Goal: Check status: Check status

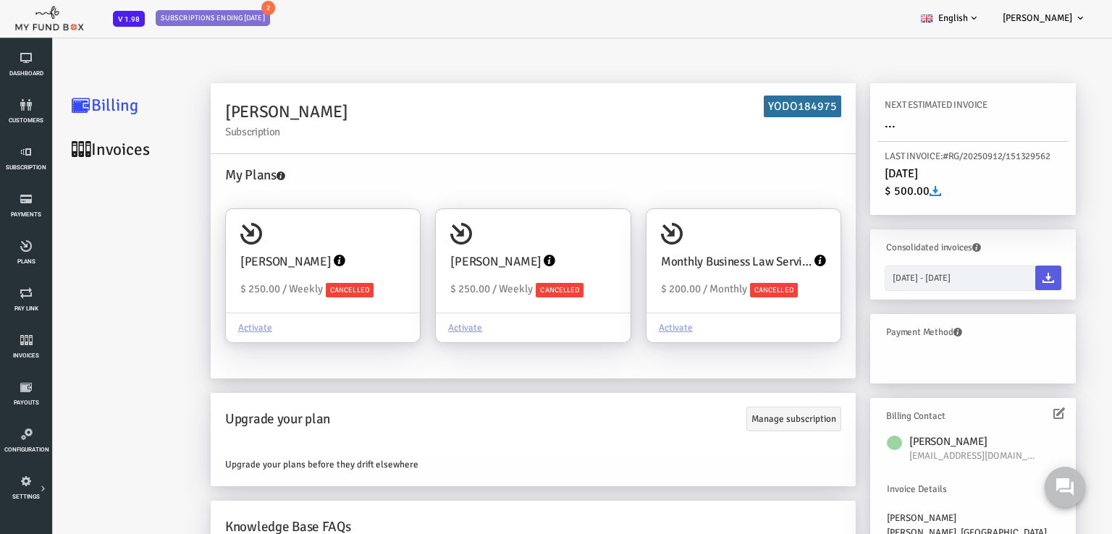
click at [515, 154] on div "My Plans [PERSON_NAME] $ 250.00 / Weekly Cancelled Activate [PERSON_NAME] $ 250…" at bounding box center [488, 266] width 645 height 224
click at [686, 241] on div "Monthly Business Law Service Plan $ 200.00 / Monthly Cancelled" at bounding box center [699, 261] width 194 height 104
click at [764, 241] on input "Monthly Business Law Service Plan $ 200.00 / Monthly Cancelled Activate" at bounding box center [778, 229] width 29 height 29
radio input "true"
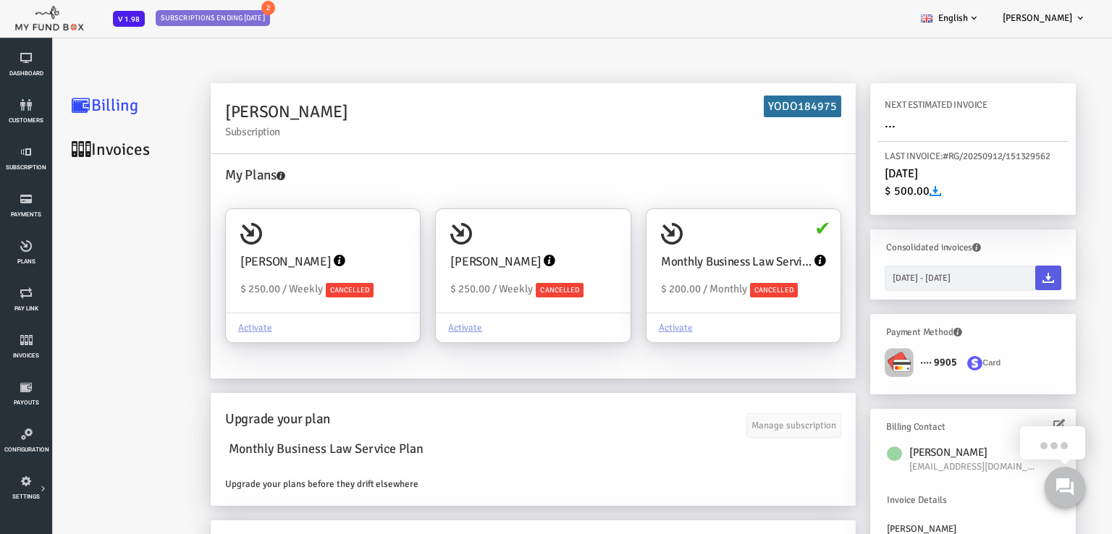
scroll to position [67, 0]
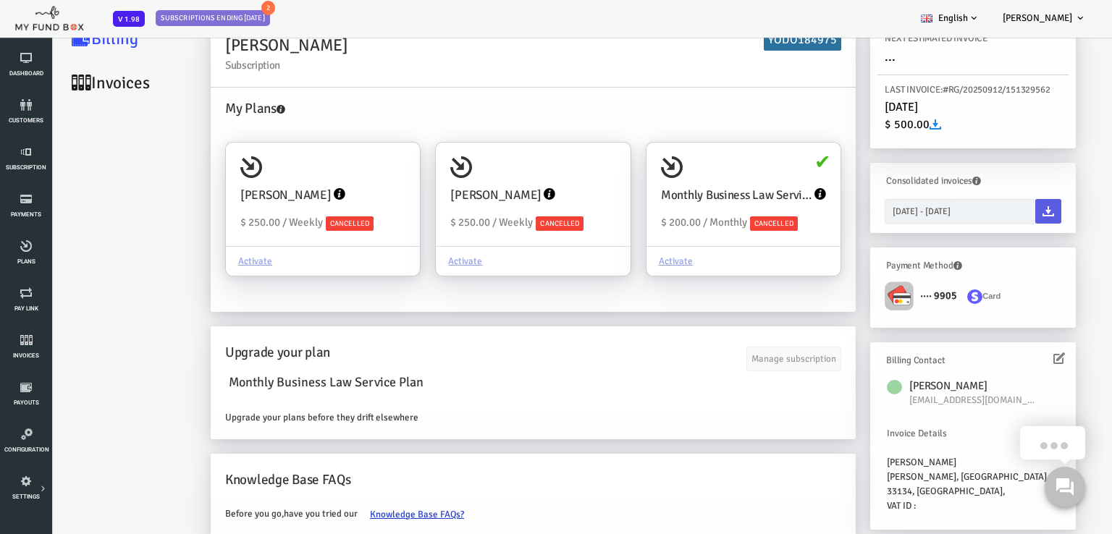
click at [47, 75] on link "Invoices" at bounding box center [86, 83] width 145 height 44
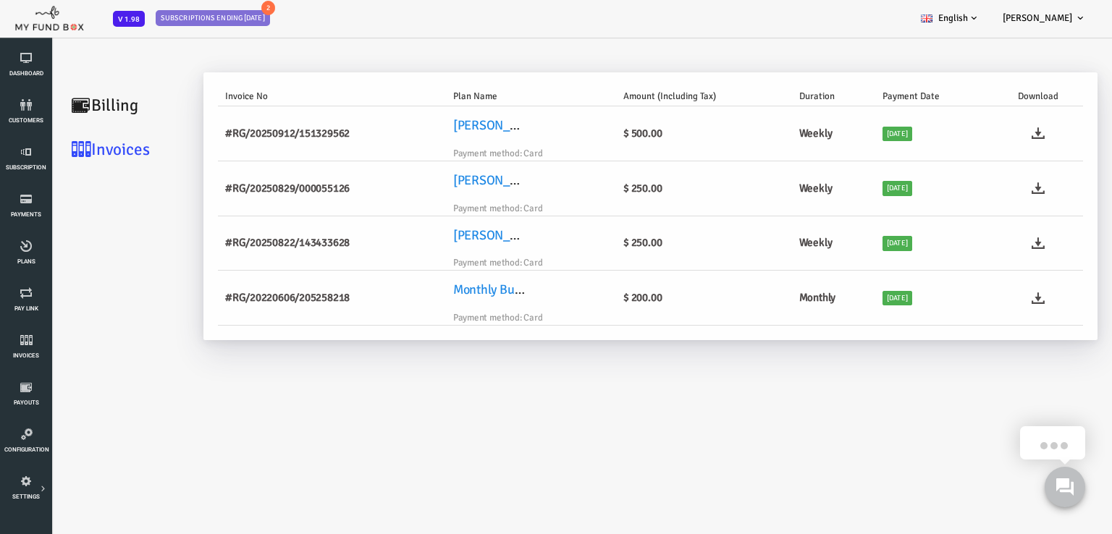
scroll to position [0, 0]
click at [81, 110] on link "Billing" at bounding box center [86, 105] width 145 height 44
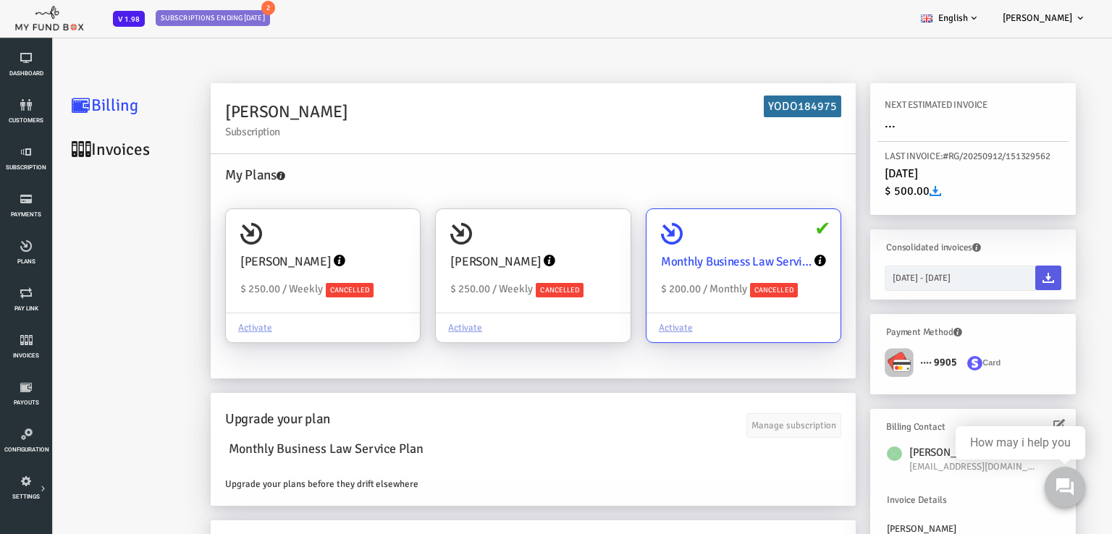
click at [715, 239] on div "Monthly Business Law Service Plan $ 200.00 / Monthly Cancelled" at bounding box center [699, 261] width 194 height 104
click at [764, 239] on input "Monthly Business Law Service Plan $ 200.00 / Monthly Cancelled Activate" at bounding box center [778, 229] width 29 height 29
click at [72, 143] on link "Invoices" at bounding box center [86, 149] width 145 height 44
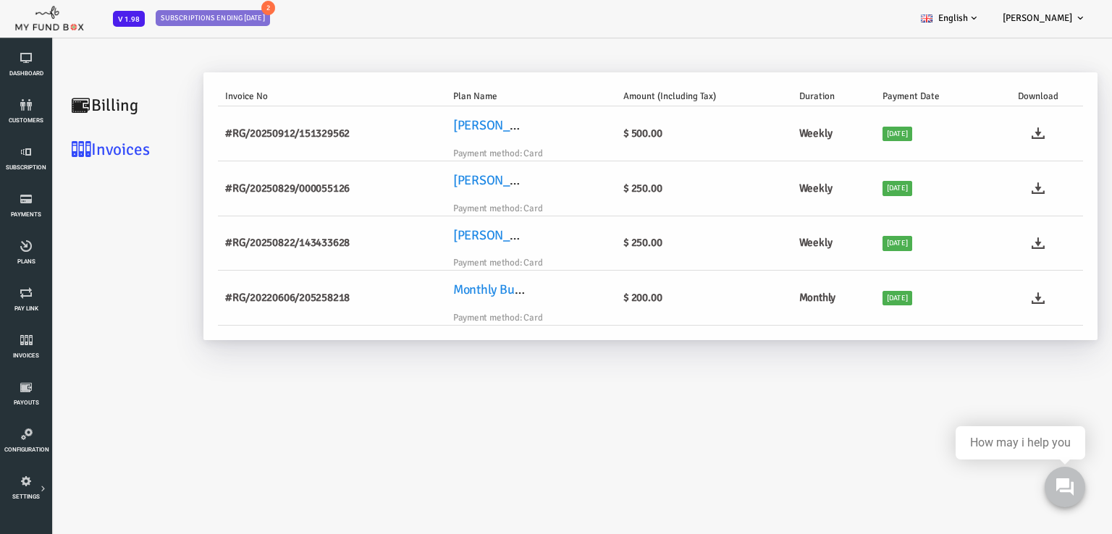
click at [632, 299] on h6 "$ 200.00" at bounding box center [659, 298] width 161 height 17
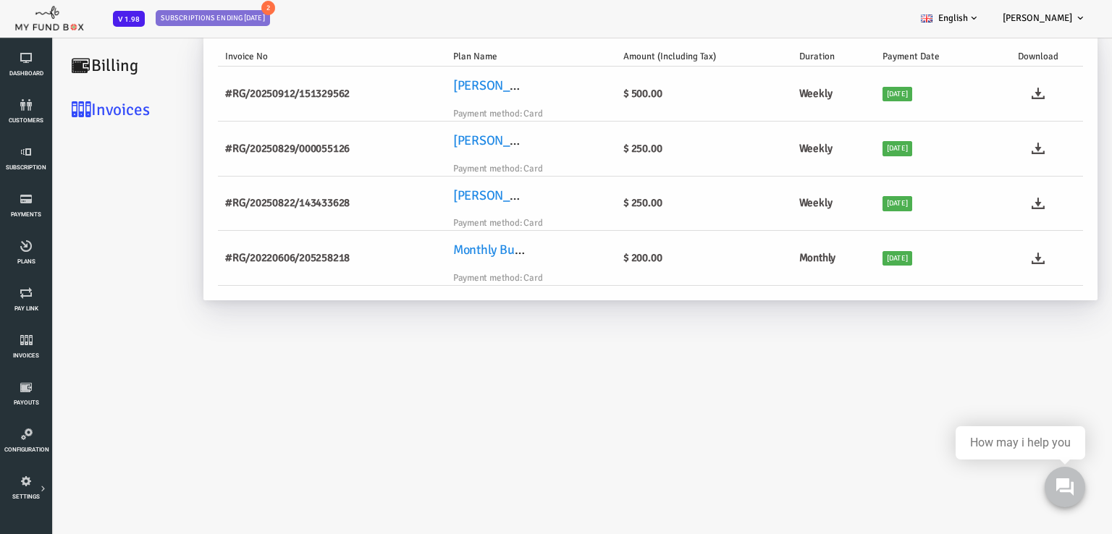
scroll to position [41, 0]
click at [994, 258] on icon at bounding box center [993, 257] width 13 height 13
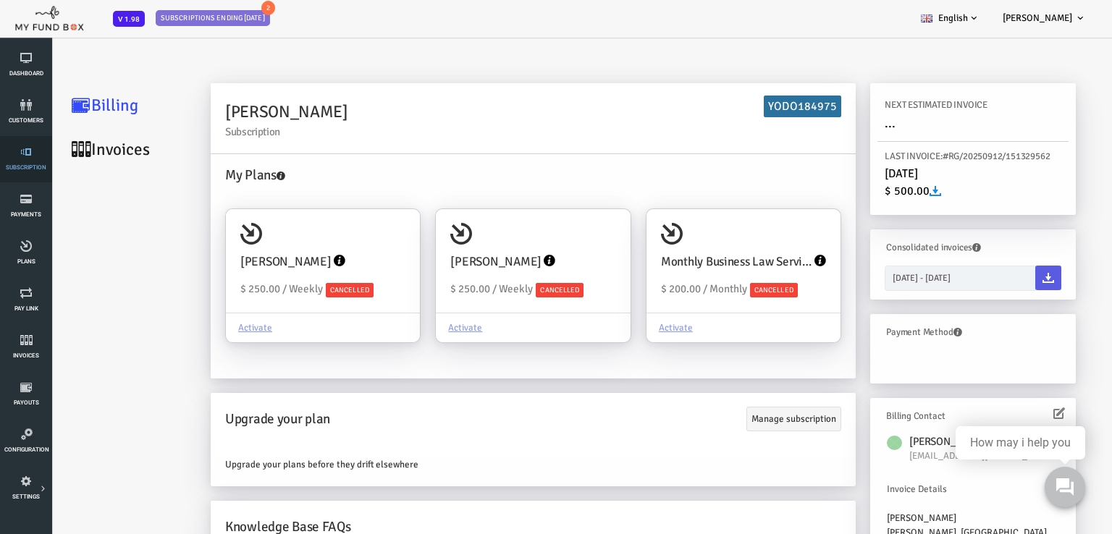
click at [22, 161] on link "Subscription" at bounding box center [25, 159] width 43 height 46
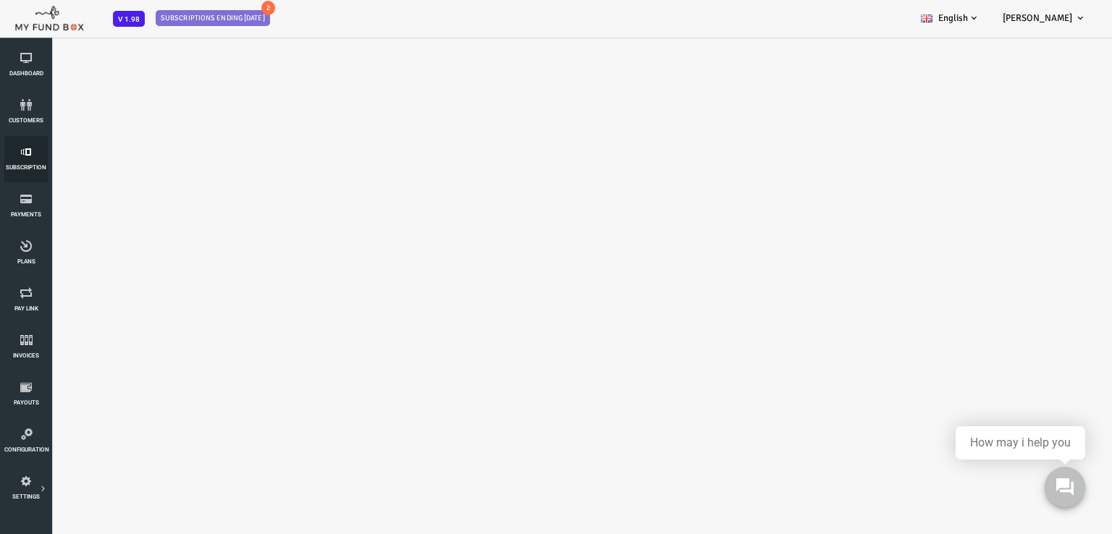
select select "100"
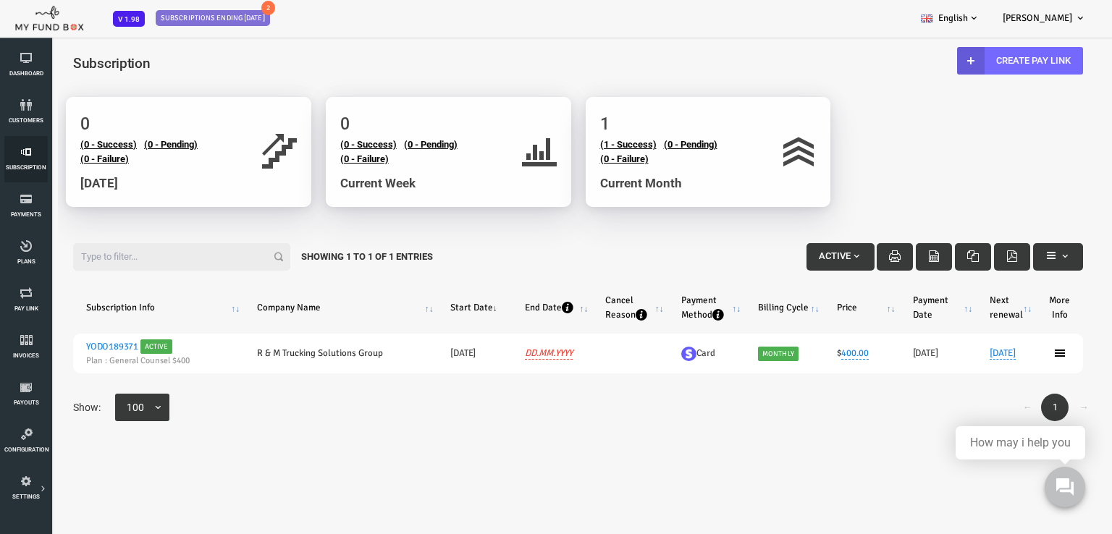
scroll to position [7, 0]
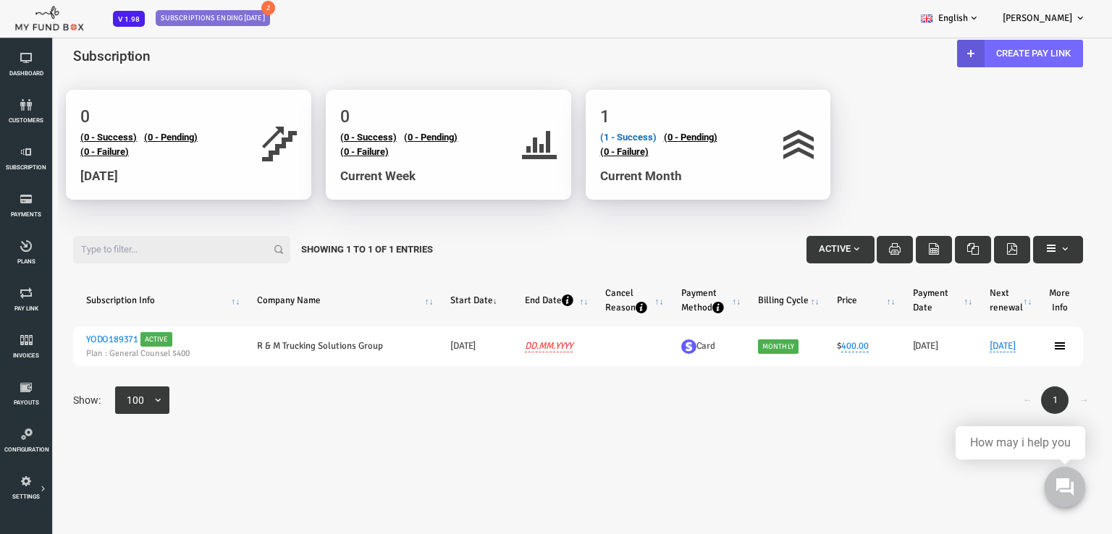
click at [579, 134] on link "(1 - Success)" at bounding box center [584, 137] width 56 height 11
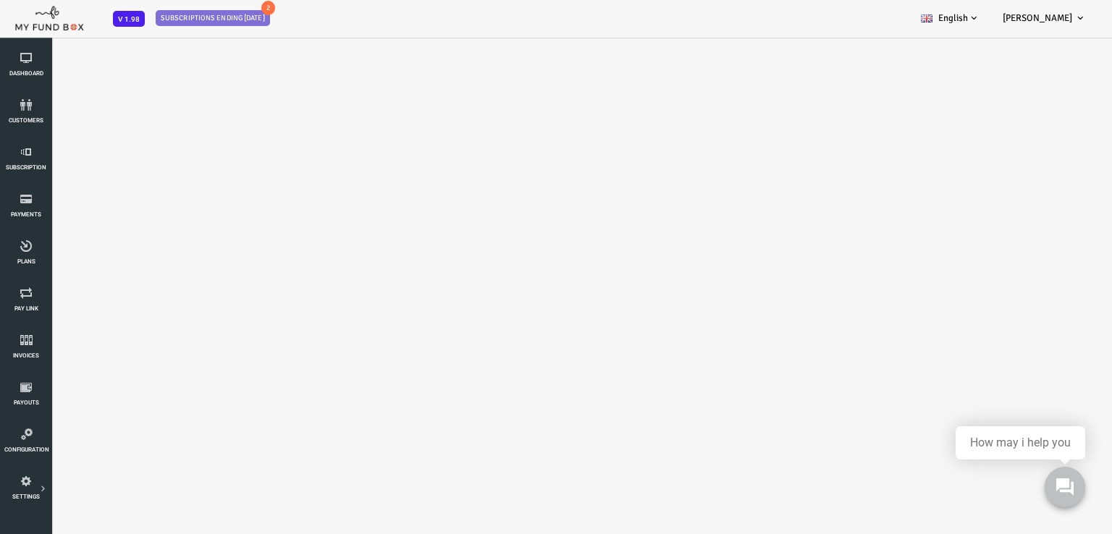
scroll to position [0, 0]
select select "100"
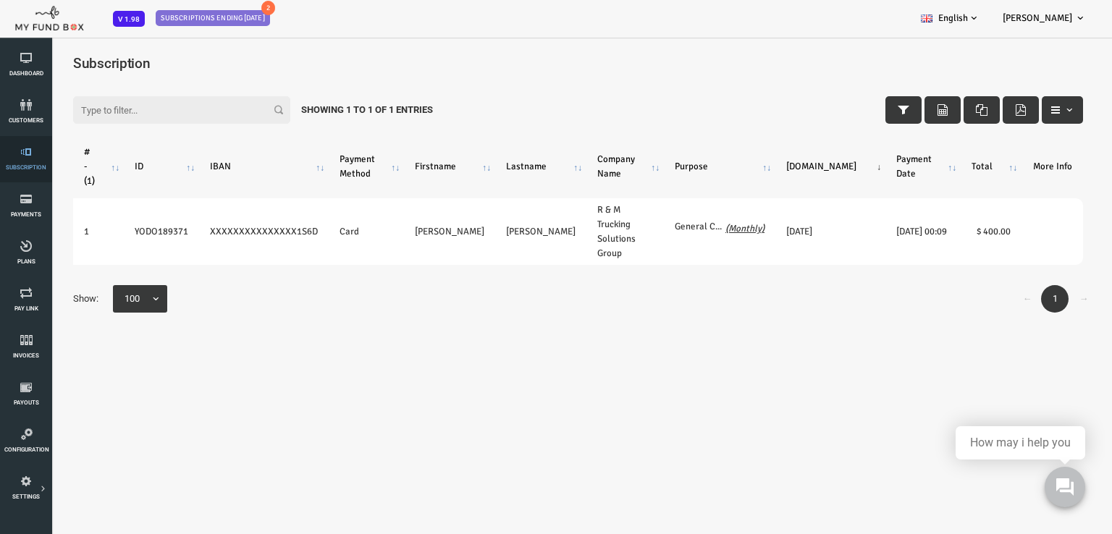
click at [24, 154] on icon at bounding box center [25, 152] width 43 height 12
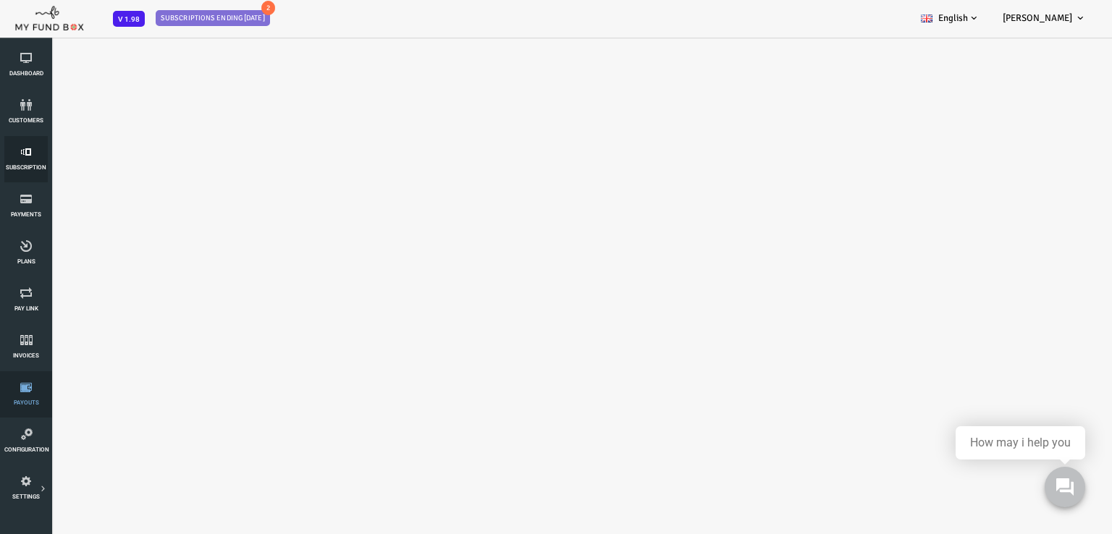
select select "100"
